Goal: Entertainment & Leisure: Consume media (video, audio)

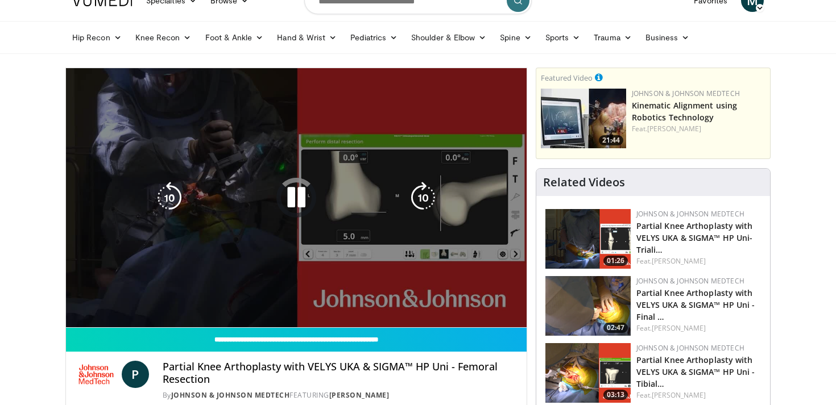
scroll to position [28, 0]
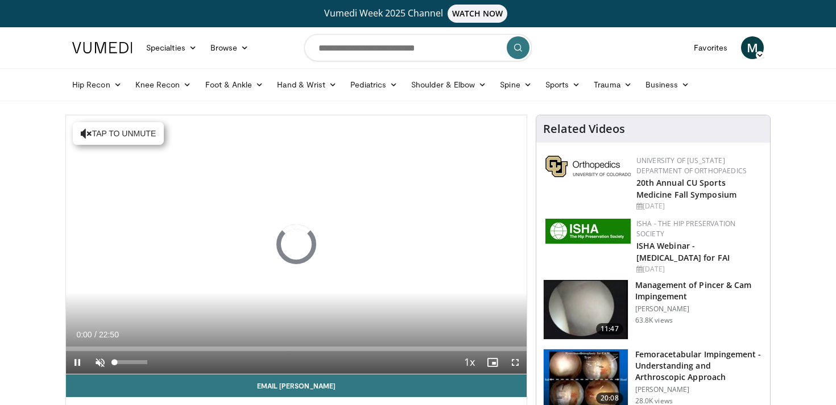
click at [100, 368] on span "Video Player" at bounding box center [100, 362] width 23 height 23
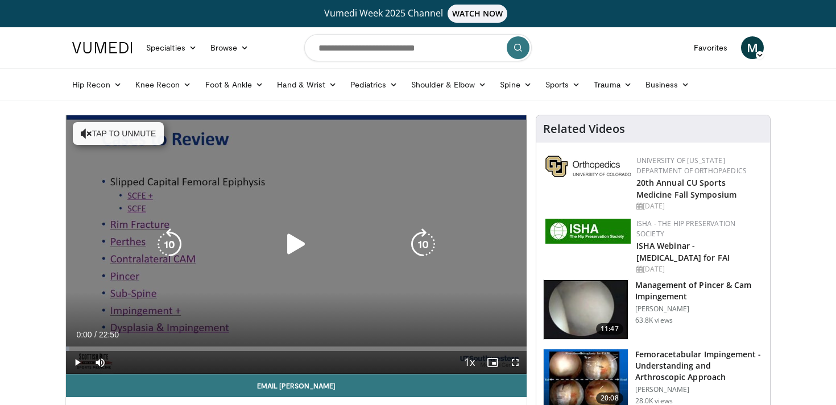
click at [296, 241] on icon "Video Player" at bounding box center [296, 245] width 32 height 32
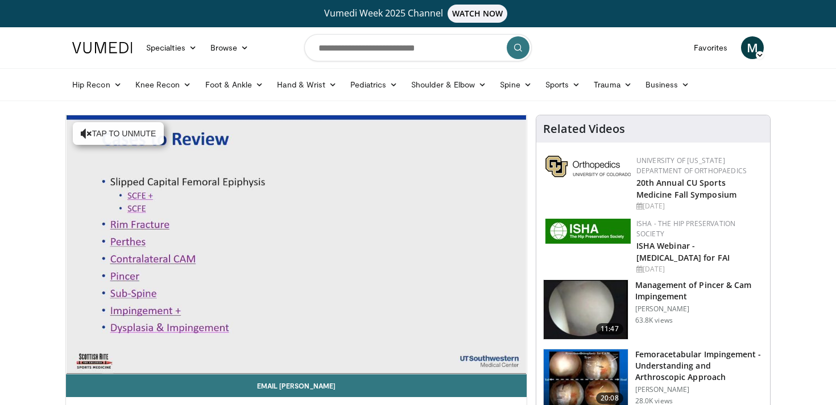
click at [296, 241] on div "10 seconds Tap to unmute" at bounding box center [296, 244] width 461 height 259
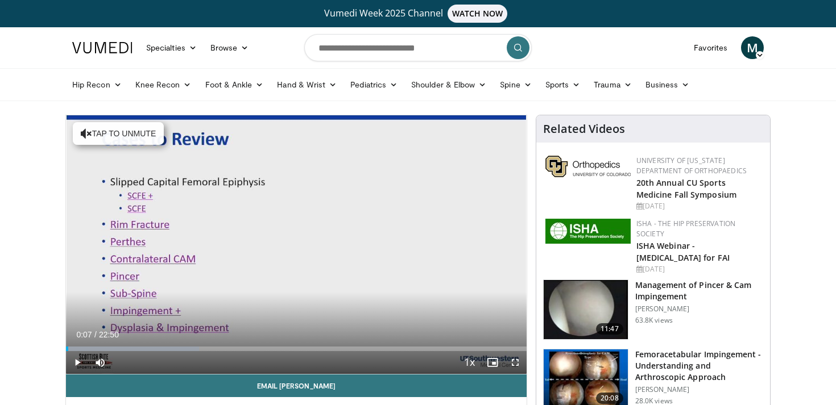
click at [296, 241] on div "10 seconds Tap to unmute" at bounding box center [296, 244] width 461 height 259
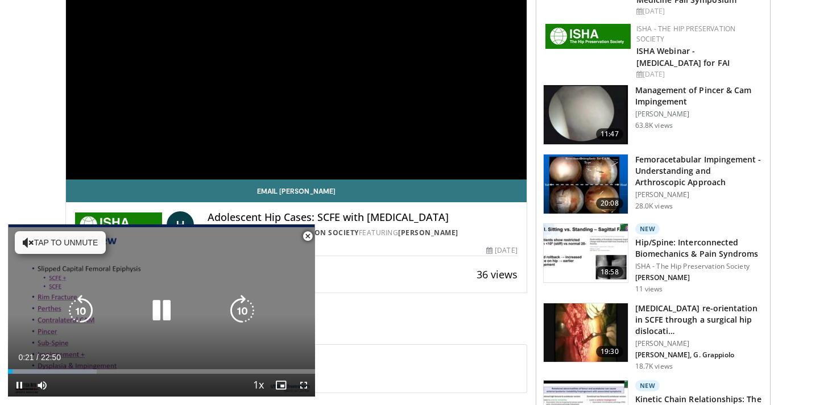
scroll to position [202, 0]
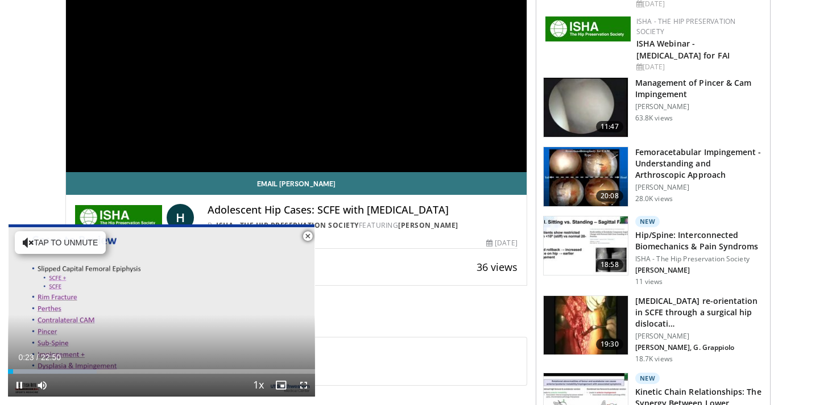
click at [306, 237] on span "Video Player" at bounding box center [307, 236] width 23 height 23
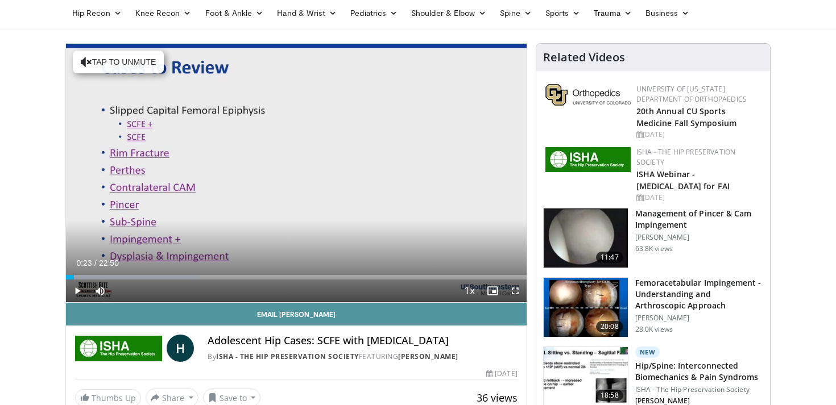
scroll to position [66, 0]
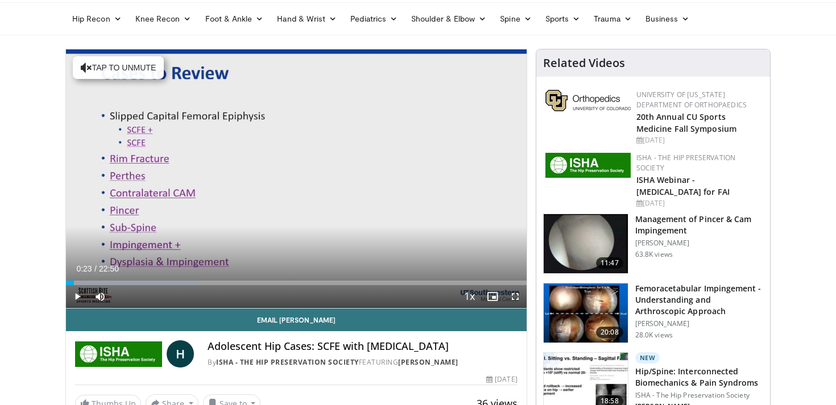
click at [77, 289] on span "Video Player" at bounding box center [77, 296] width 23 height 23
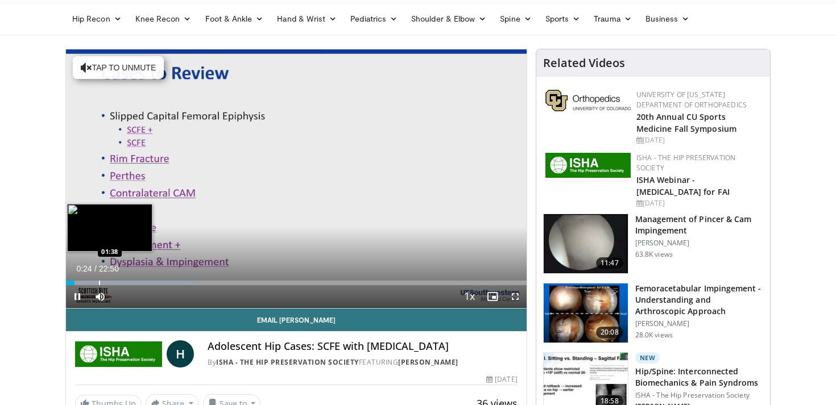
click at [99, 281] on div "Progress Bar" at bounding box center [99, 283] width 1 height 5
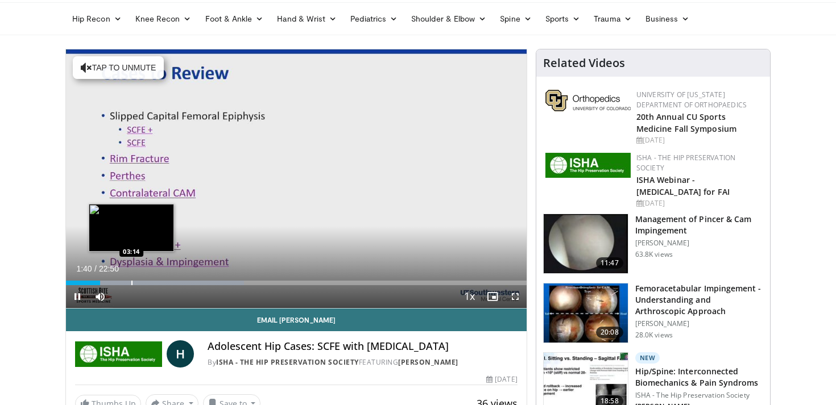
click at [131, 280] on div "Loaded : 38.70% 01:40 03:14" at bounding box center [296, 280] width 461 height 11
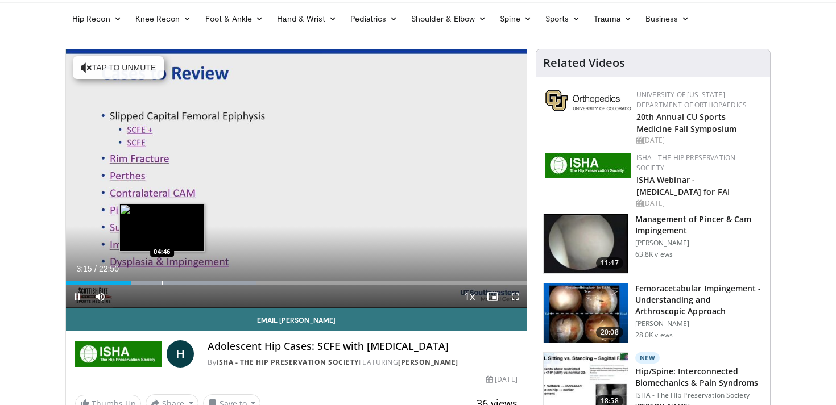
click at [162, 280] on div "Loaded : 41.23% 03:15 04:46" at bounding box center [296, 280] width 461 height 11
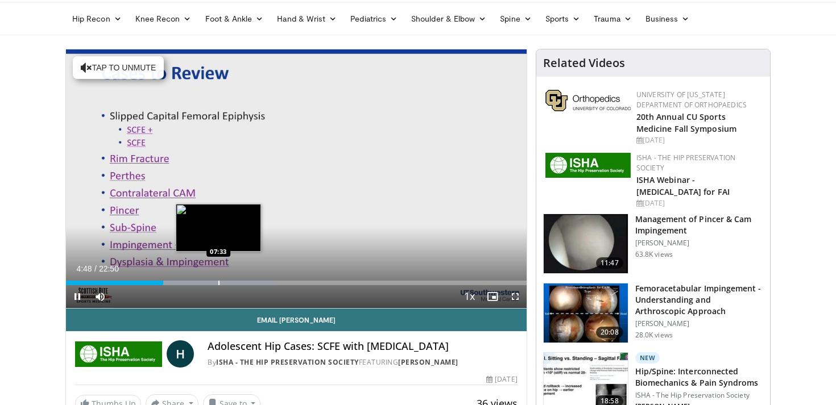
click at [219, 284] on div "Progress Bar" at bounding box center [218, 283] width 1 height 5
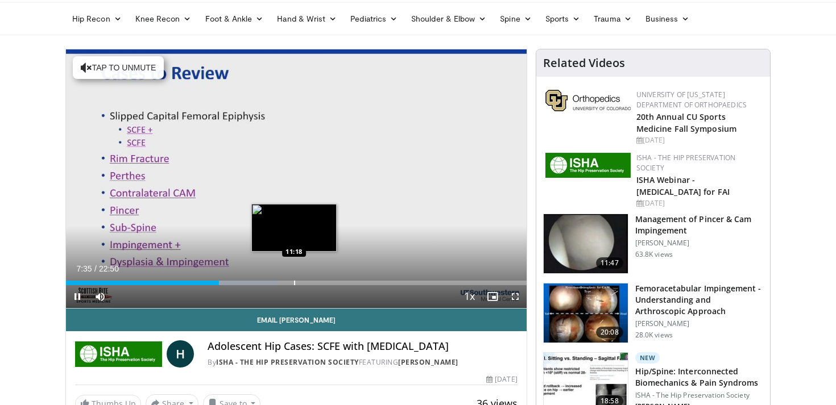
click at [296, 283] on div "Loaded : 46.00% 07:35 11:18" at bounding box center [296, 283] width 461 height 5
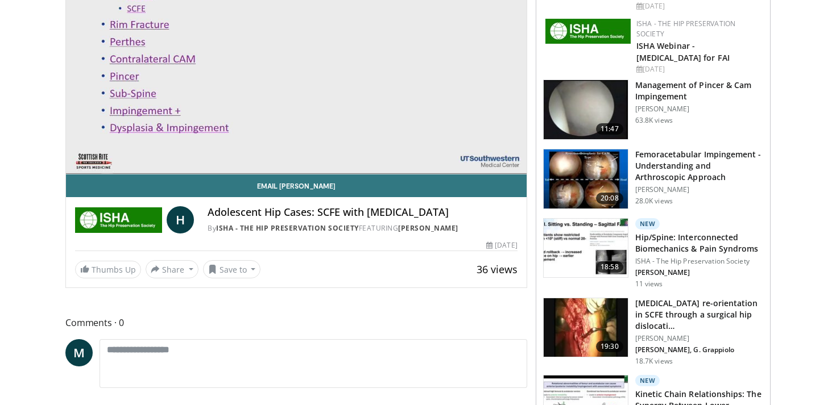
scroll to position [202, 0]
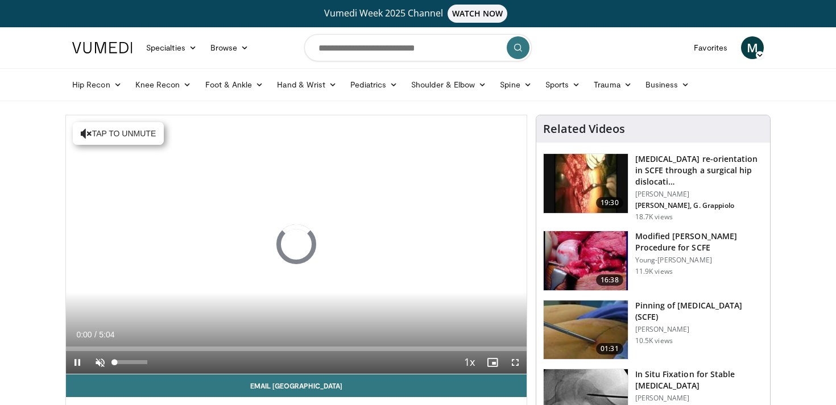
click at [104, 366] on span "Video Player" at bounding box center [100, 362] width 23 height 23
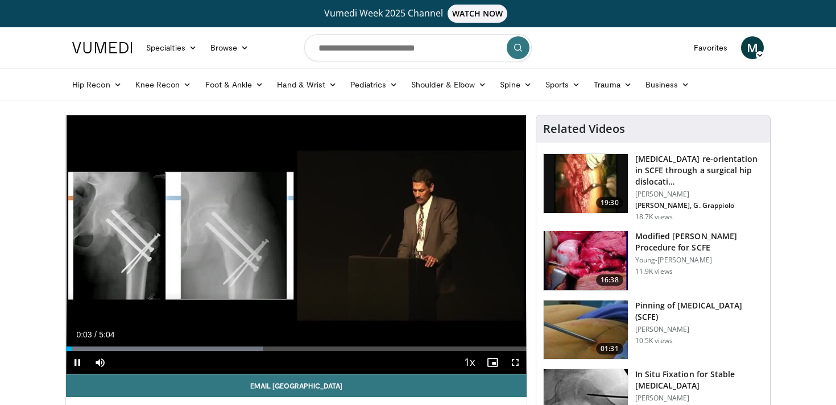
scroll to position [76, 0]
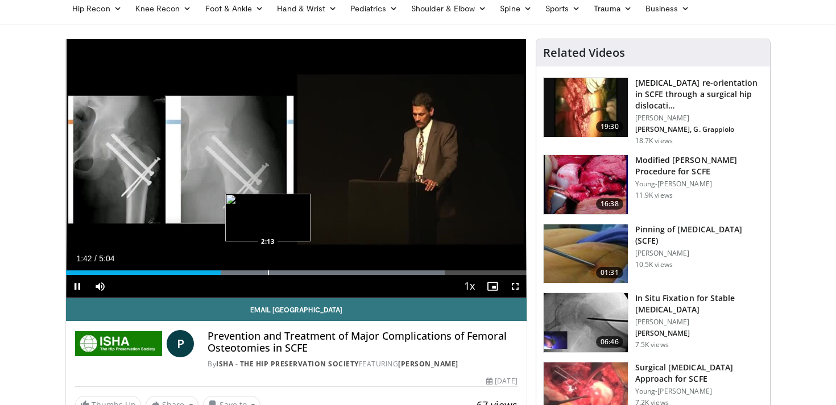
click at [267, 272] on div "Progress Bar" at bounding box center [255, 273] width 379 height 5
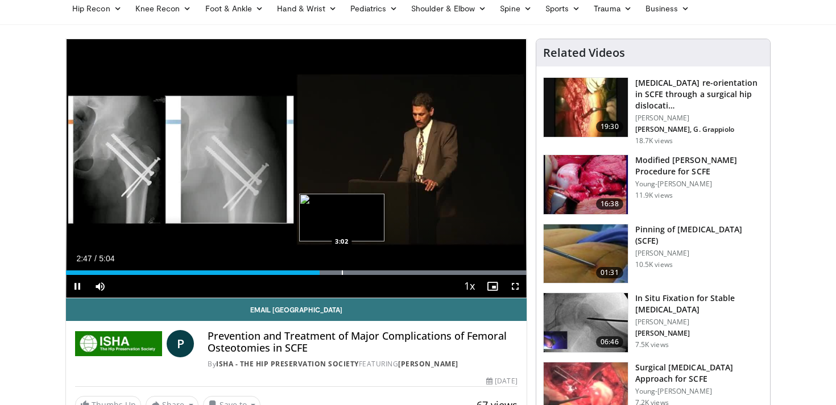
click at [342, 271] on div "Progress Bar" at bounding box center [342, 273] width 1 height 5
click at [362, 274] on div "Progress Bar" at bounding box center [362, 273] width 1 height 5
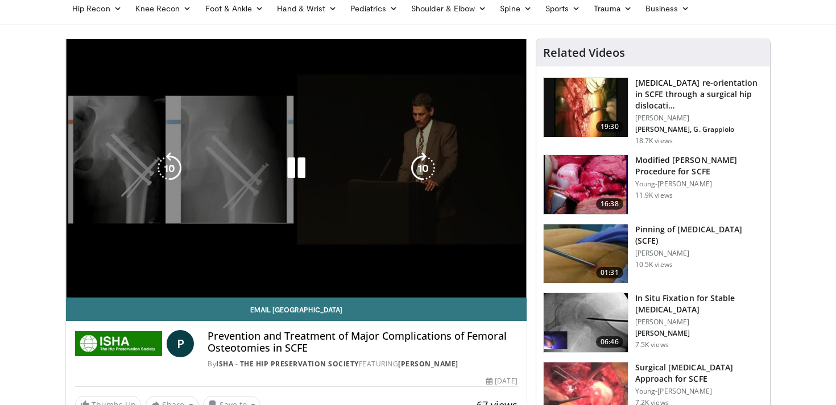
click at [338, 293] on div "Loaded : 99.97% 3:16 3:15" at bounding box center [296, 295] width 461 height 5
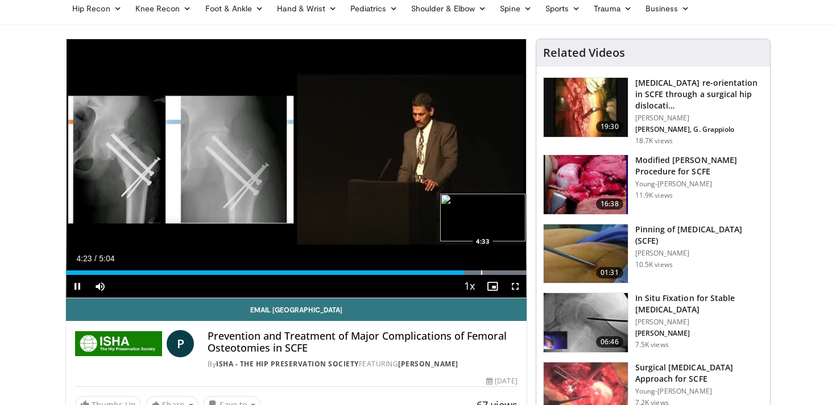
click at [480, 271] on div "Progress Bar" at bounding box center [296, 273] width 460 height 5
